Goal: Task Accomplishment & Management: Complete application form

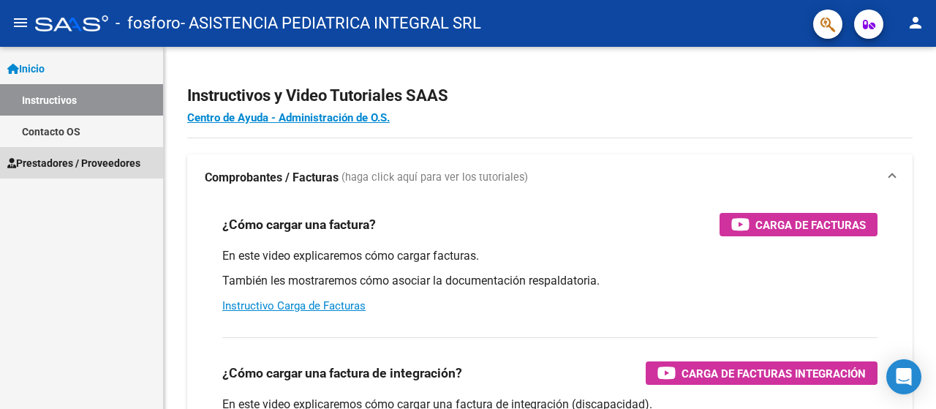
click at [37, 162] on span "Prestadores / Proveedores" at bounding box center [73, 163] width 133 height 16
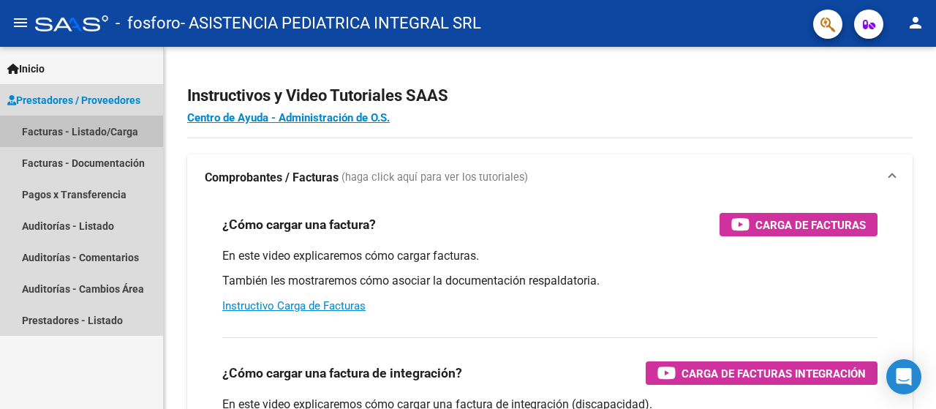
click at [72, 126] on link "Facturas - Listado/Carga" at bounding box center [81, 130] width 163 height 31
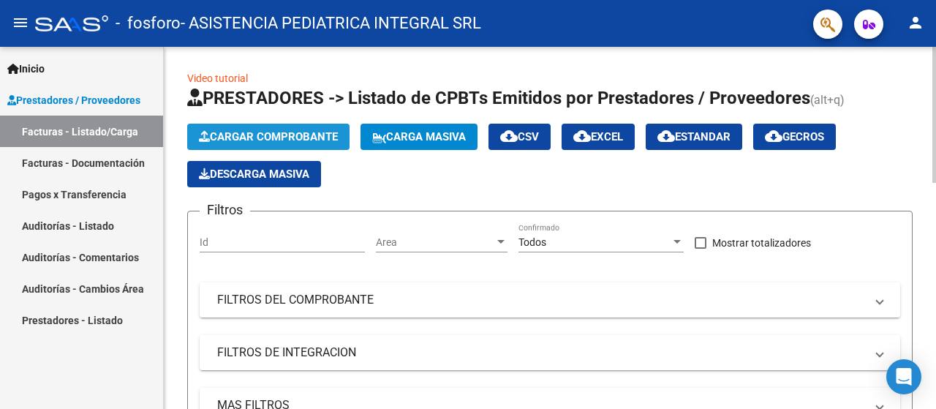
click at [258, 142] on span "Cargar Comprobante" at bounding box center [268, 136] width 139 height 13
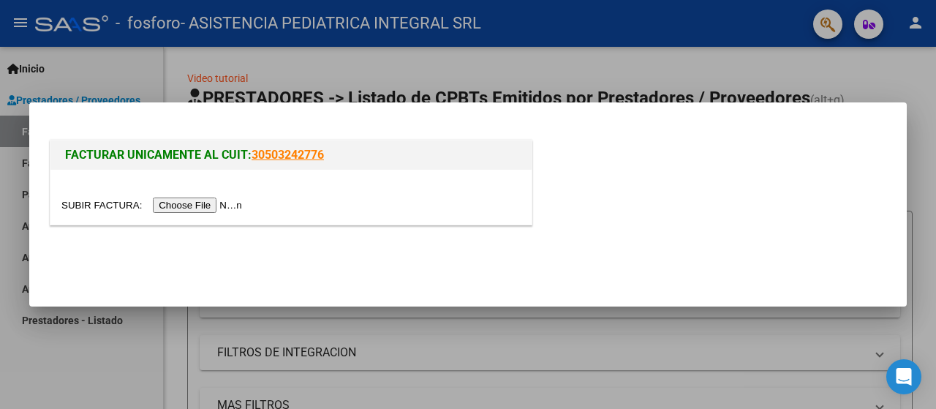
click at [224, 205] on input "file" at bounding box center [153, 204] width 185 height 15
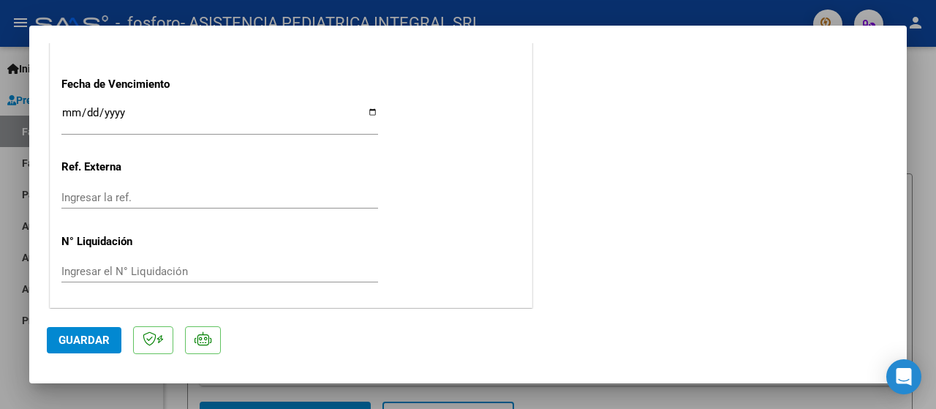
scroll to position [917, 0]
click at [89, 340] on span "Guardar" at bounding box center [83, 339] width 51 height 13
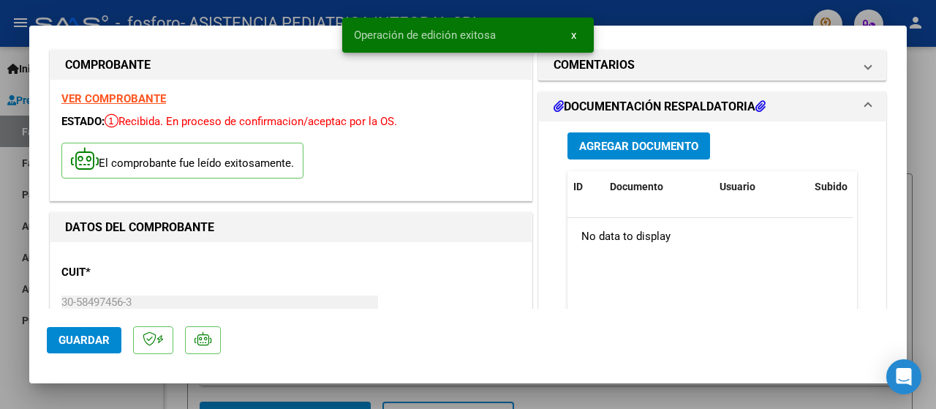
scroll to position [0, 0]
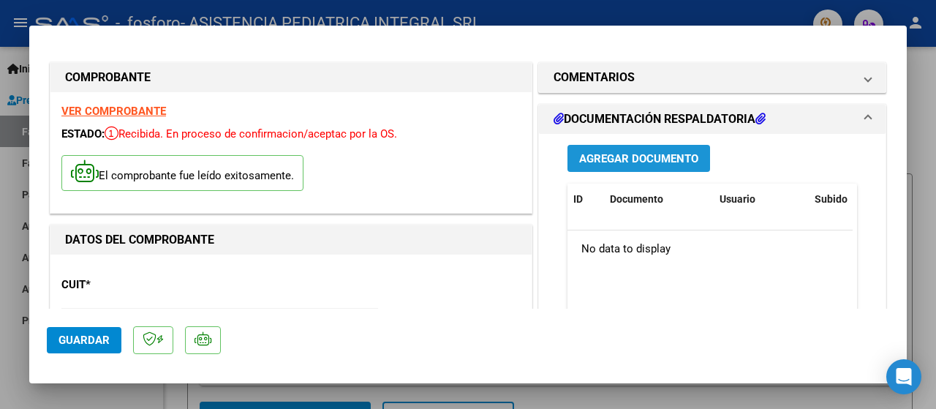
click at [621, 160] on span "Agregar Documento" at bounding box center [638, 158] width 119 height 13
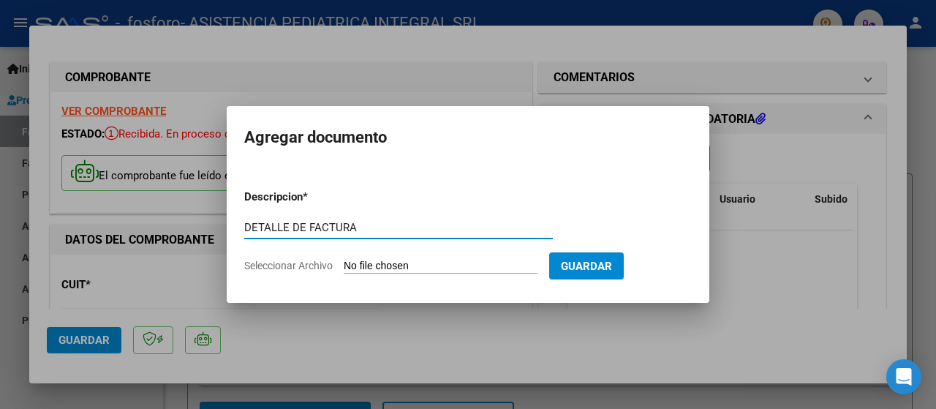
type input "DETALLE DE FACTURA"
click at [288, 265] on span "Seleccionar Archivo" at bounding box center [288, 265] width 88 height 12
click at [344, 265] on input "Seleccionar Archivo" at bounding box center [441, 266] width 194 height 14
type input "C:\fakepath\DETALLE OSPIF FACT B12-2772.pdf"
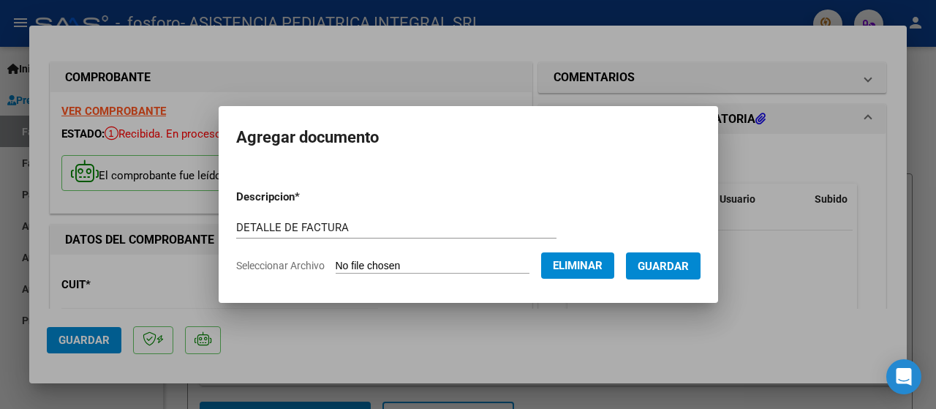
click at [661, 263] on span "Guardar" at bounding box center [662, 265] width 51 height 13
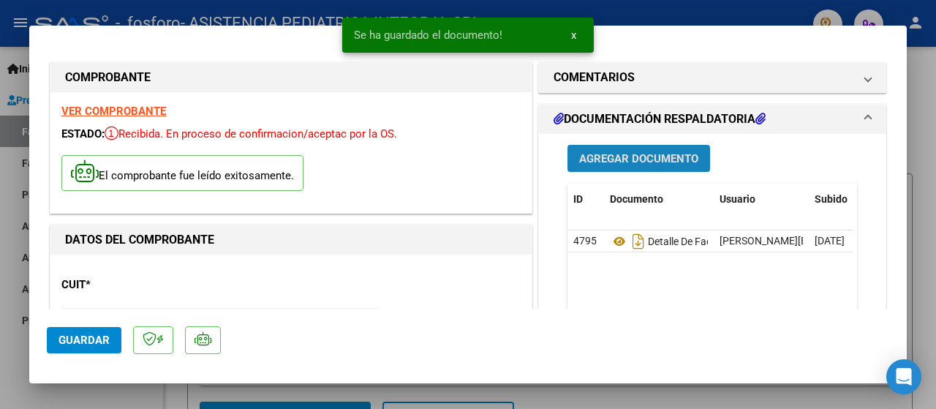
click at [607, 164] on button "Agregar Documento" at bounding box center [638, 158] width 143 height 27
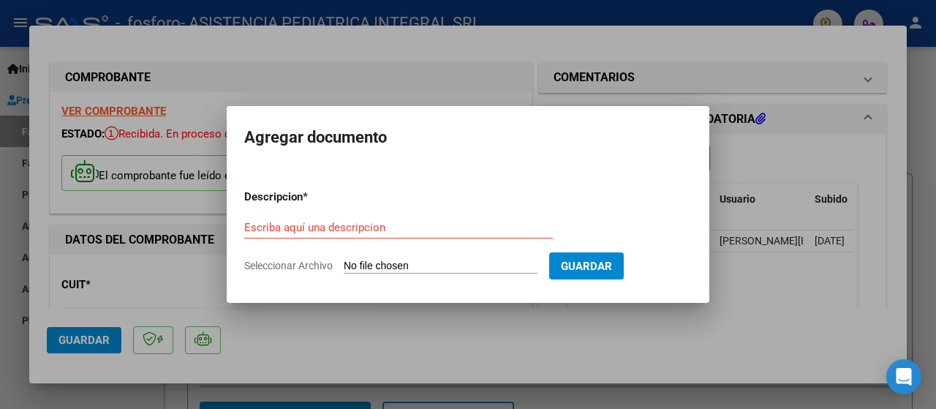
click at [303, 263] on span "Seleccionar Archivo" at bounding box center [288, 265] width 88 height 12
click at [344, 263] on input "Seleccionar Archivo" at bounding box center [441, 266] width 194 height 14
type input "C:\fakepath\[PERSON_NAME] INGRESO [DATE].pdf"
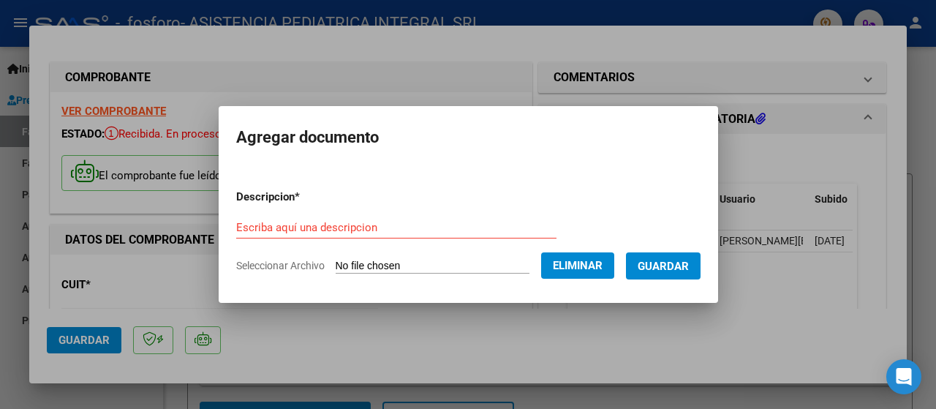
click at [421, 227] on input "Escriba aquí una descripcion" at bounding box center [396, 227] width 320 height 13
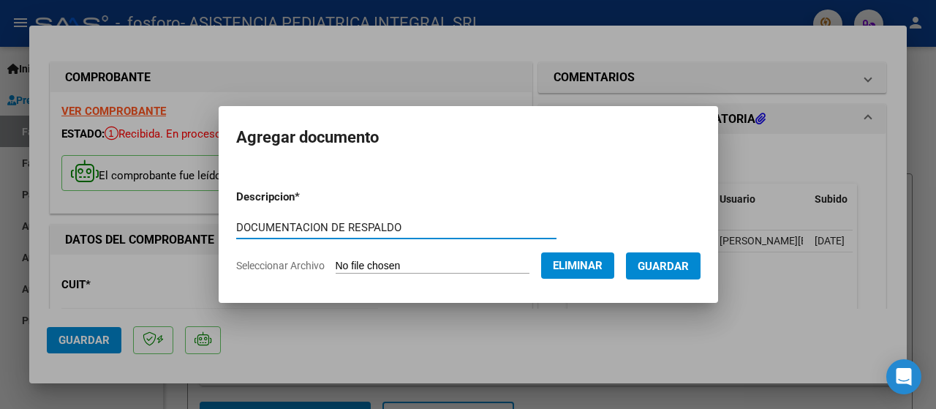
type input "DOCUMENTACION DE RESPALDO"
click at [677, 262] on span "Guardar" at bounding box center [662, 265] width 51 height 13
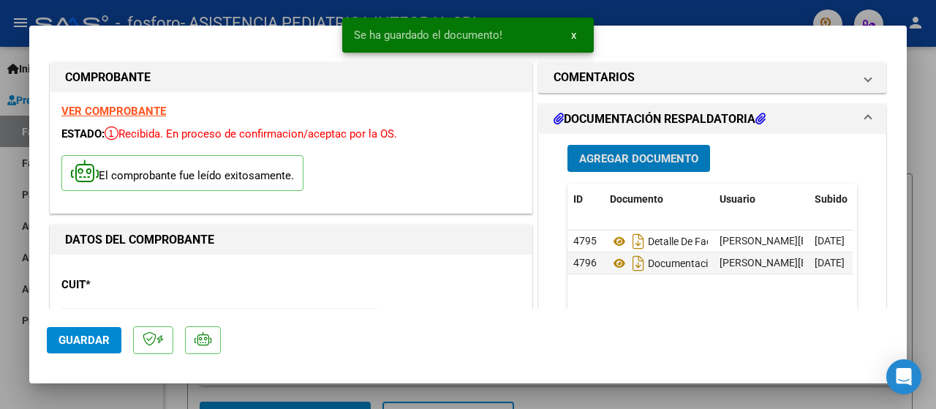
click at [99, 340] on span "Guardar" at bounding box center [83, 339] width 51 height 13
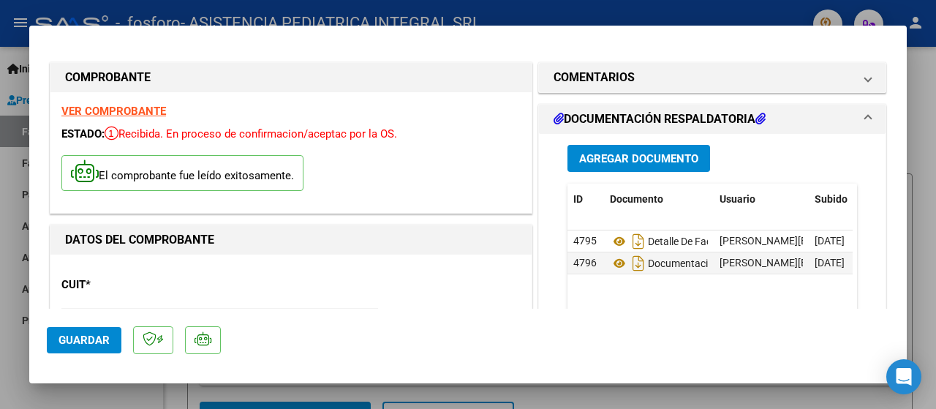
click at [0, 220] on div at bounding box center [468, 204] width 936 height 409
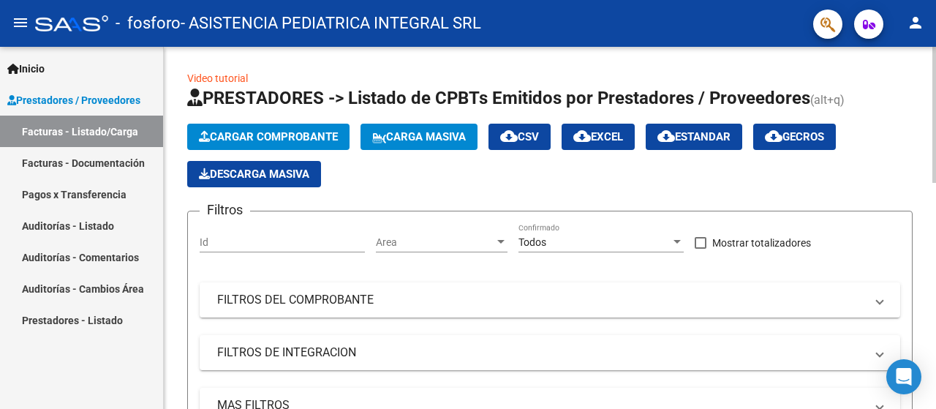
click at [249, 135] on span "Cargar Comprobante" at bounding box center [268, 136] width 139 height 13
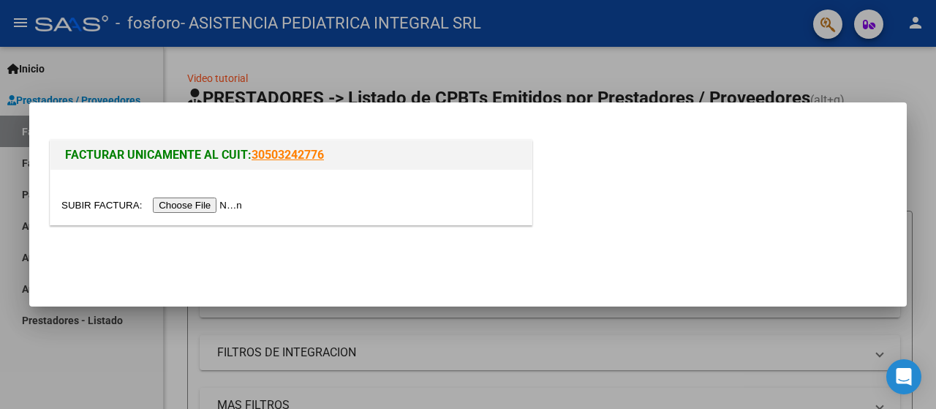
click at [228, 208] on input "file" at bounding box center [153, 204] width 185 height 15
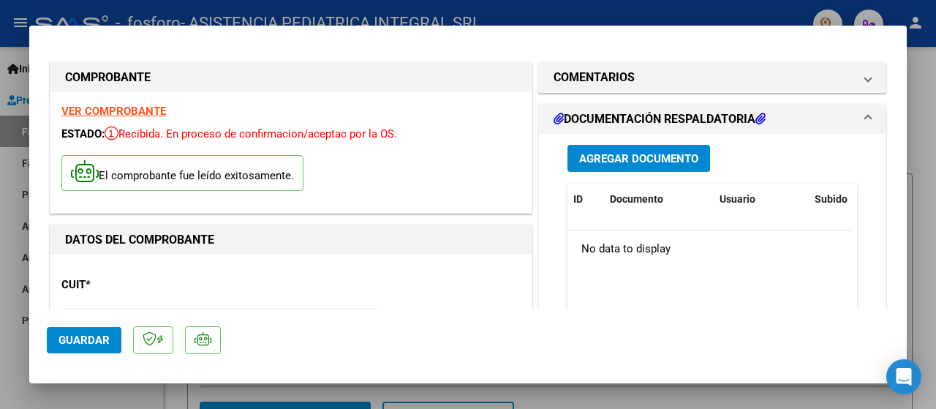
click at [589, 164] on button "Agregar Documento" at bounding box center [638, 158] width 143 height 27
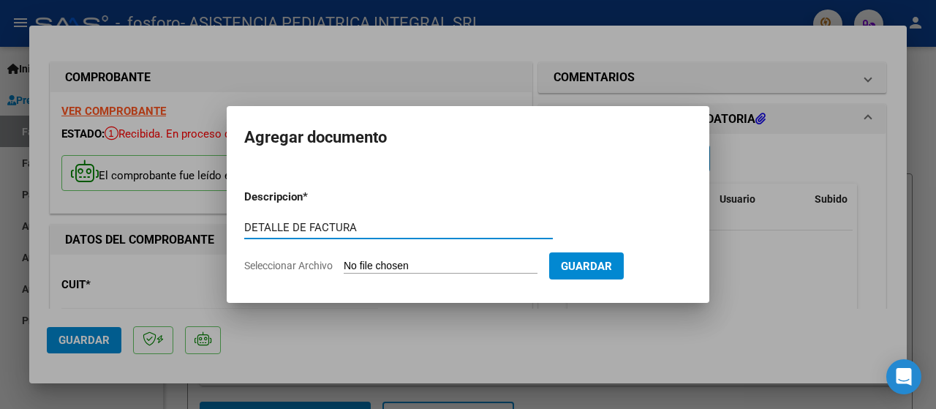
type input "DETALLE DE FACTURA"
click at [292, 268] on span "Seleccionar Archivo" at bounding box center [288, 265] width 88 height 12
click at [344, 268] on input "Seleccionar Archivo" at bounding box center [441, 266] width 194 height 14
type input "C:\fakepath\DETALLE GUARDIA OSPIF FACT B13-4046.pdf"
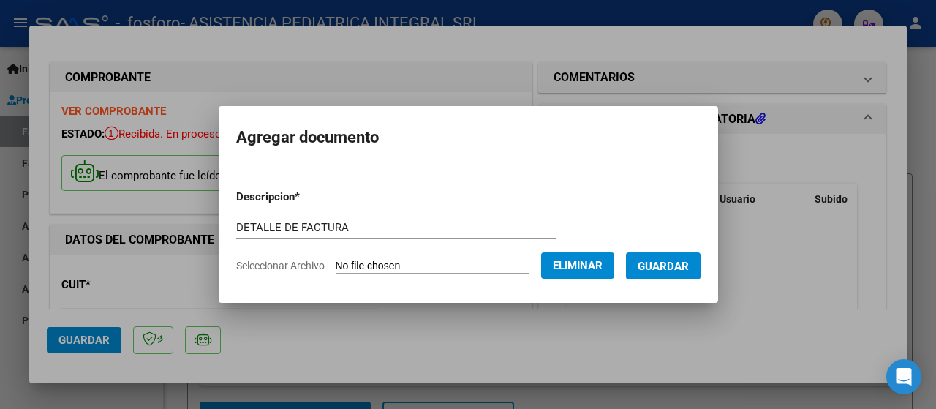
click at [683, 273] on button "Guardar" at bounding box center [663, 265] width 75 height 27
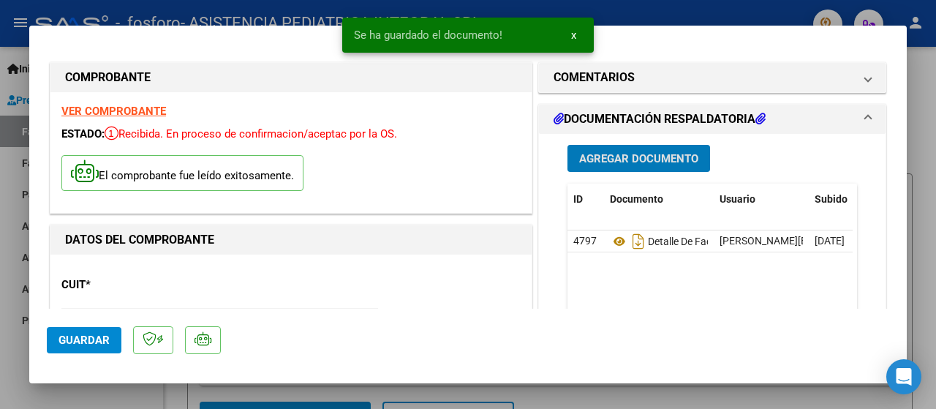
click at [649, 160] on span "Agregar Documento" at bounding box center [638, 158] width 119 height 13
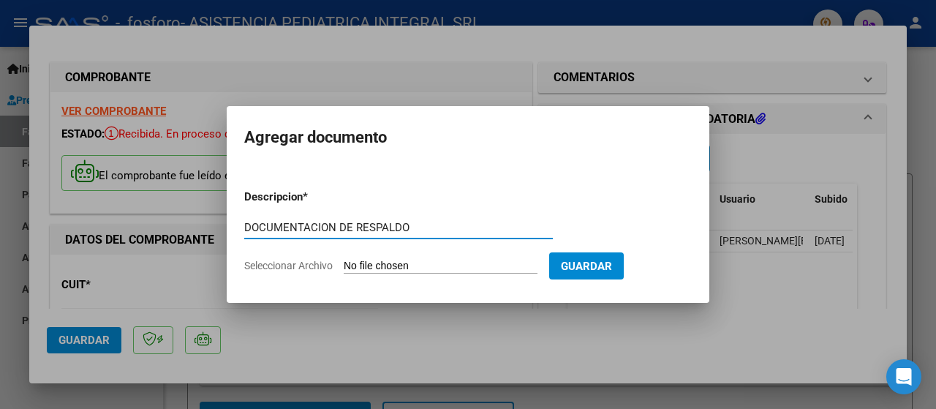
type input "DOCUMENTACION DE RESPALDO"
click at [307, 266] on span "Seleccionar Archivo" at bounding box center [288, 265] width 88 height 12
click at [344, 266] on input "Seleccionar Archivo" at bounding box center [441, 266] width 194 height 14
type input "C:\fakepath\CORTE BONOS OSPIF [DATE].pdf"
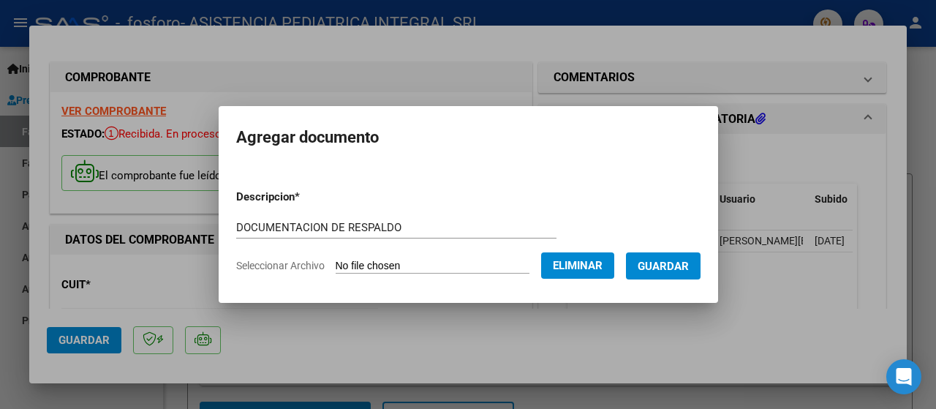
click at [672, 265] on span "Guardar" at bounding box center [662, 265] width 51 height 13
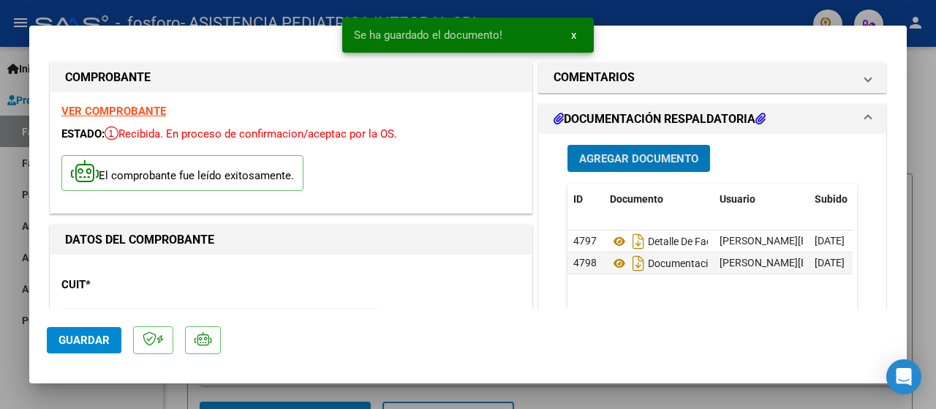
click at [79, 341] on span "Guardar" at bounding box center [83, 339] width 51 height 13
click at [3, 343] on div at bounding box center [468, 204] width 936 height 409
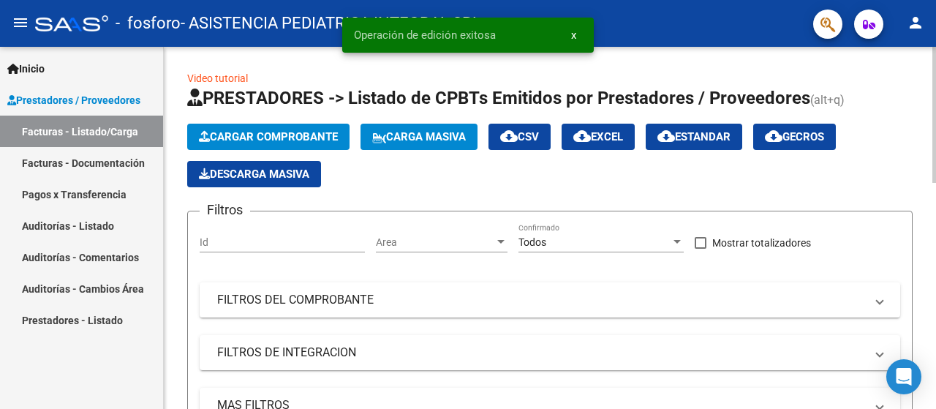
click at [338, 140] on span "Cargar Comprobante" at bounding box center [268, 136] width 139 height 13
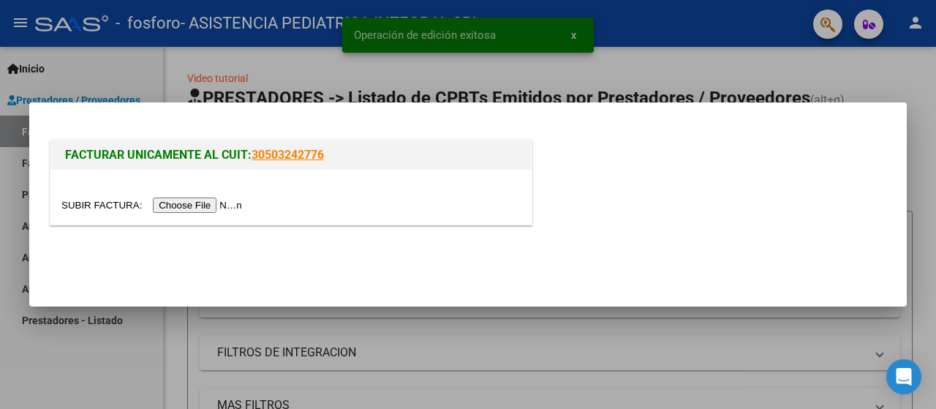
click at [210, 207] on input "file" at bounding box center [153, 204] width 185 height 15
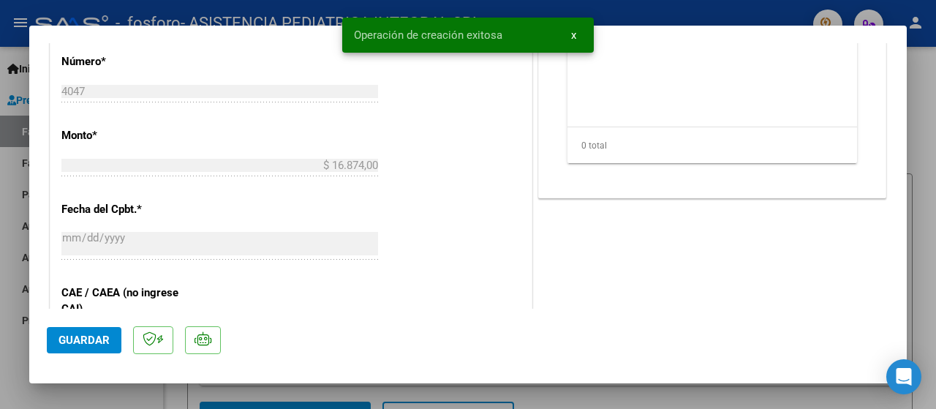
scroll to position [512, 0]
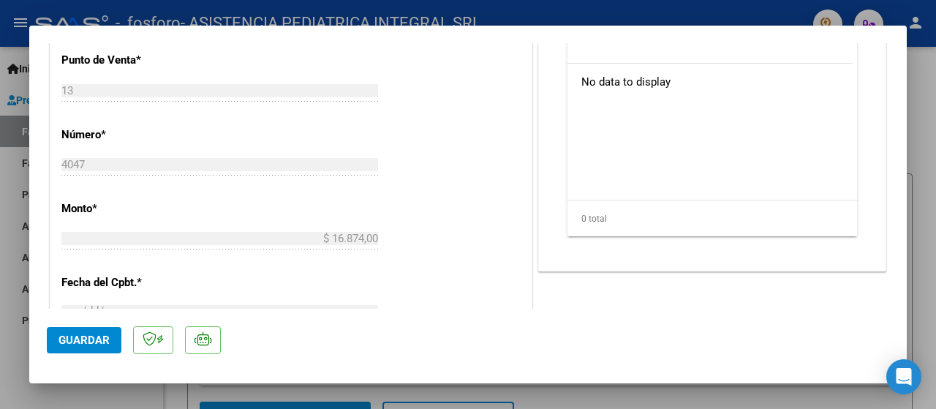
click at [91, 341] on span "Guardar" at bounding box center [83, 339] width 51 height 13
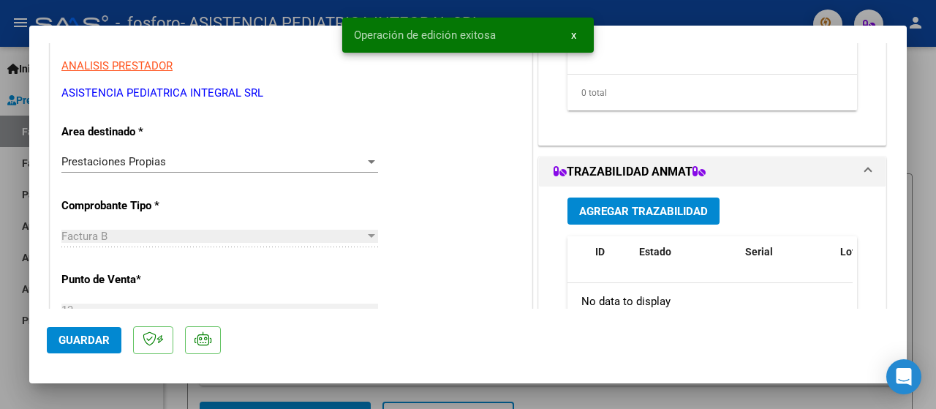
scroll to position [0, 0]
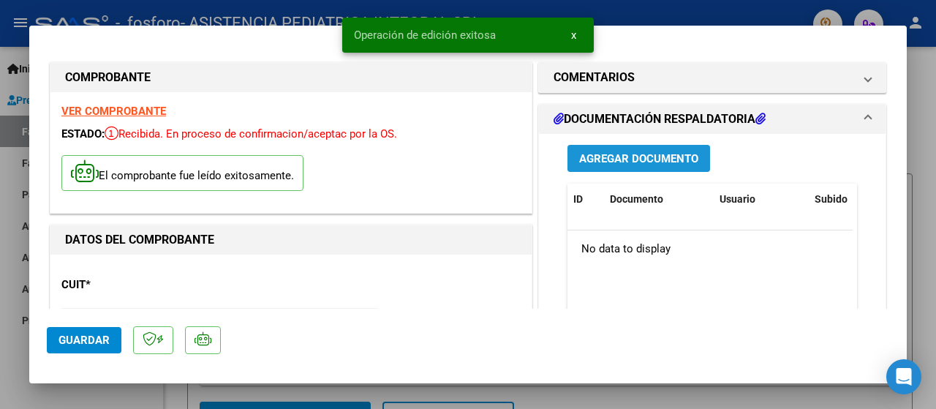
click at [608, 157] on span "Agregar Documento" at bounding box center [638, 158] width 119 height 13
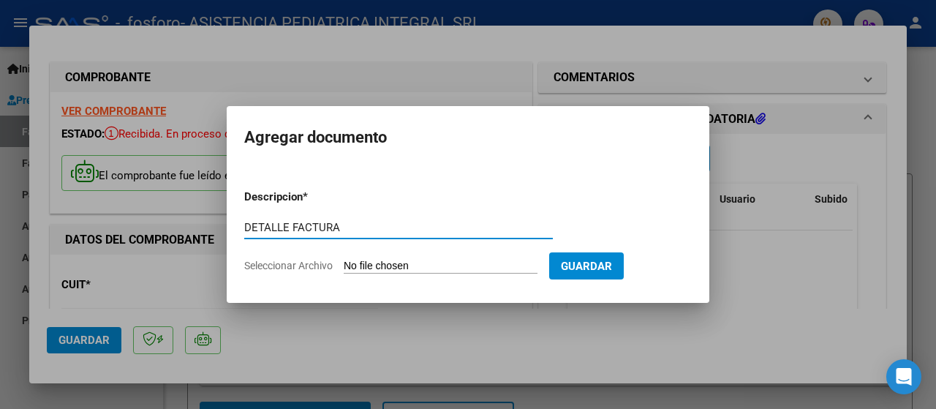
type input "DETALLE FACTURA"
click at [318, 263] on span "Seleccionar Archivo" at bounding box center [288, 265] width 88 height 12
click at [344, 263] on input "Seleccionar Archivo" at bounding box center [441, 266] width 194 height 14
type input "C:\fakepath\DETALLE AMBULATORIO OSPIF FACT B13-4047.pdf"
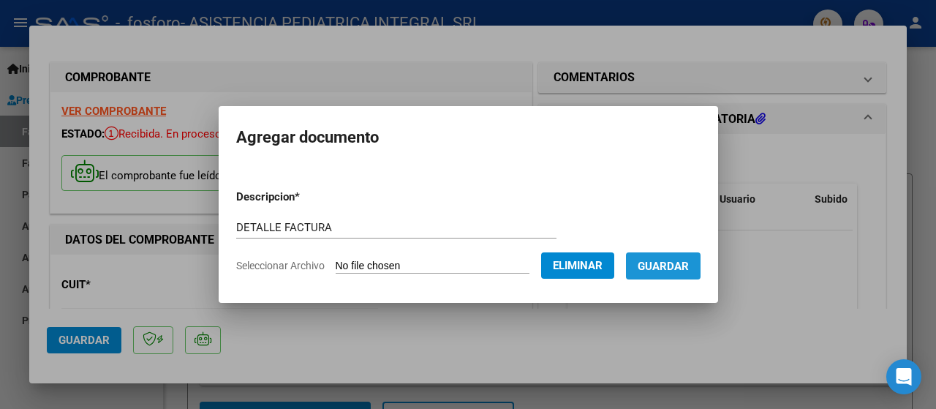
click at [677, 271] on span "Guardar" at bounding box center [662, 265] width 51 height 13
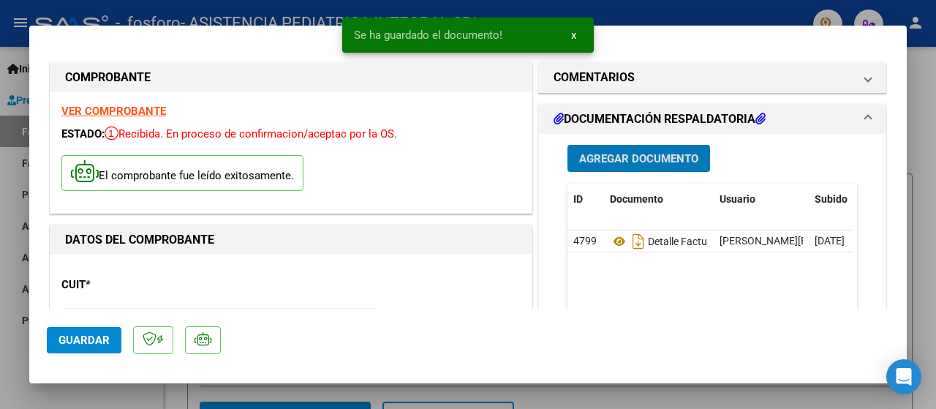
click at [646, 164] on span "Agregar Documento" at bounding box center [638, 158] width 119 height 13
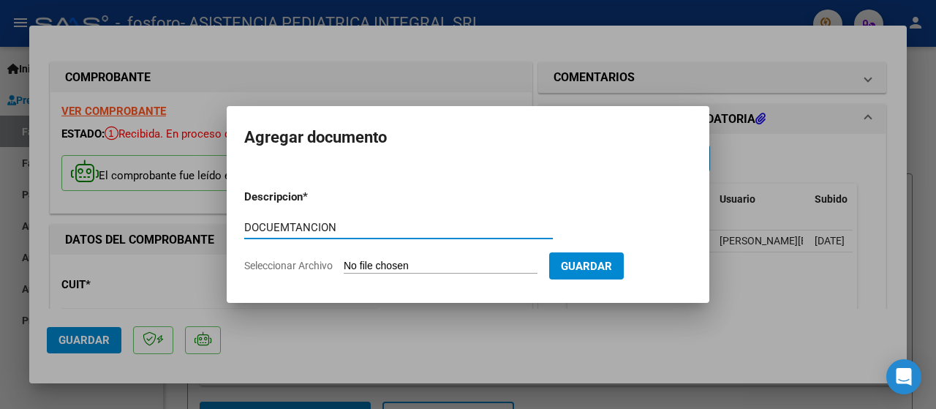
type input "DOCUEMTANCION"
click at [282, 264] on span "Seleccionar Archivo" at bounding box center [288, 265] width 88 height 12
click at [344, 264] on input "Seleccionar Archivo" at bounding box center [441, 266] width 194 height 14
type input "C:\fakepath\FCB-13-4047 OSPIF DOC RESPALDATORIA.pdf"
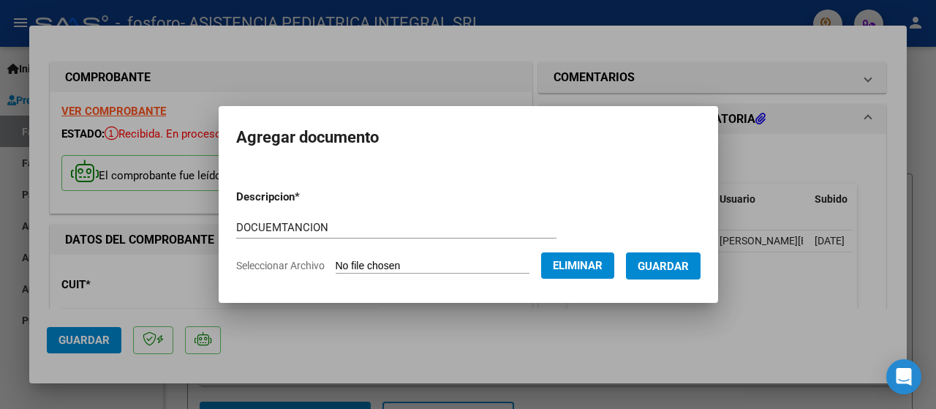
click at [250, 227] on input "DOCUEMTANCION" at bounding box center [396, 227] width 320 height 13
type input "DOCUMENTACION"
click at [681, 262] on span "Guardar" at bounding box center [662, 265] width 51 height 13
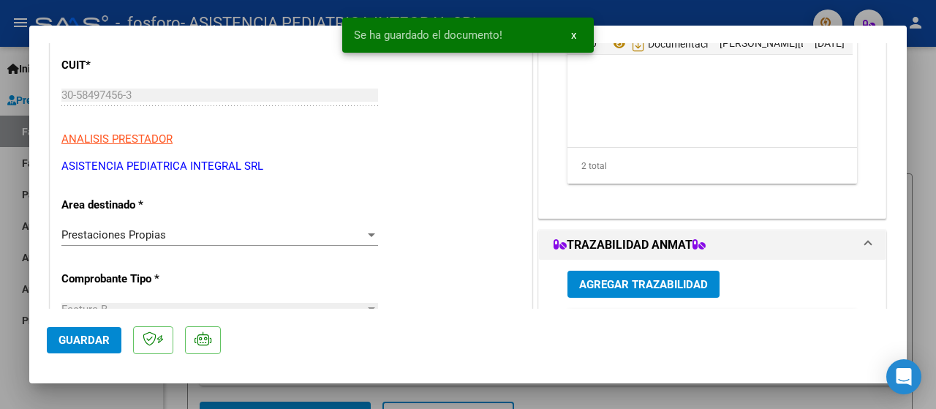
scroll to position [146, 0]
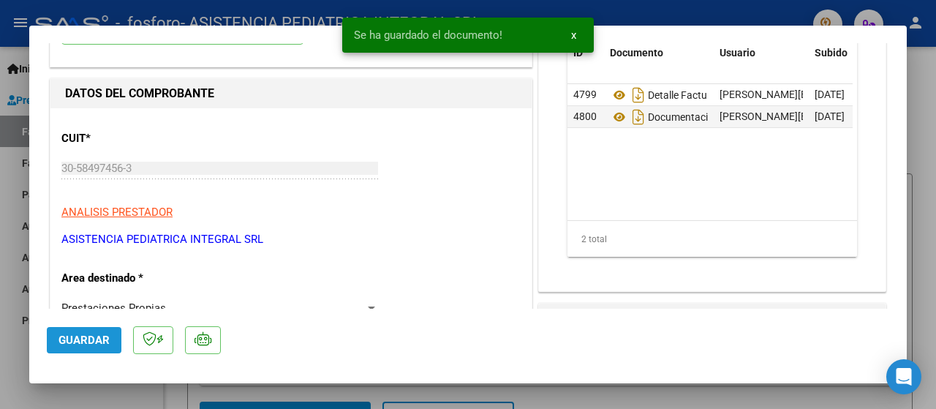
click at [84, 341] on span "Guardar" at bounding box center [83, 339] width 51 height 13
click at [569, 36] on button "x" at bounding box center [573, 35] width 29 height 26
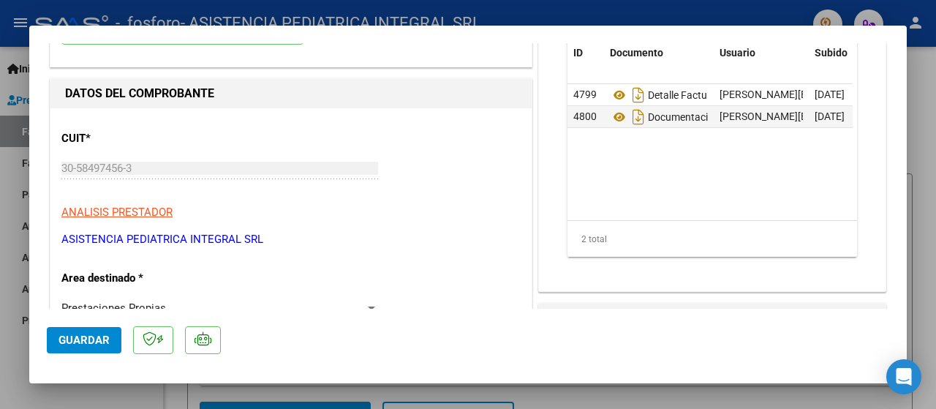
click at [898, 33] on mat-dialog-container "COMPROBANTE VER COMPROBANTE ESTADO: Recibida. En proceso de confirmacion/acepta…" at bounding box center [467, 205] width 877 height 358
click at [929, 82] on div at bounding box center [468, 204] width 936 height 409
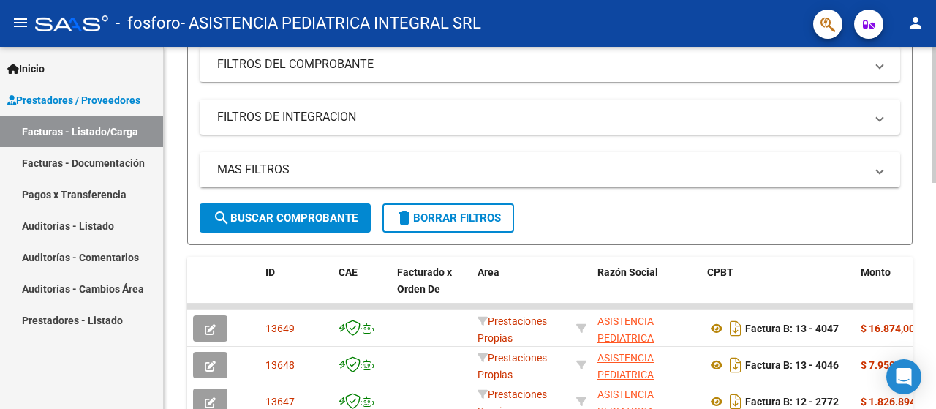
scroll to position [292, 0]
